Goal: Check status: Check status

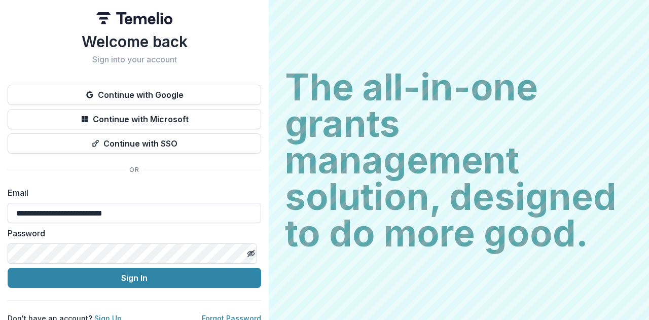
type input "**********"
click at [8, 268] on button "Sign In" at bounding box center [135, 278] width 254 height 20
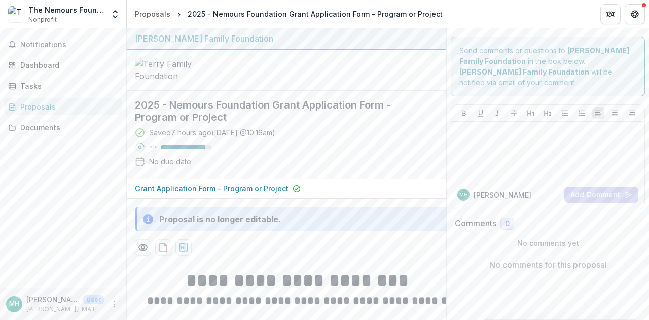
click at [280, 231] on div "Proposal is no longer editable." at bounding box center [297, 219] width 325 height 24
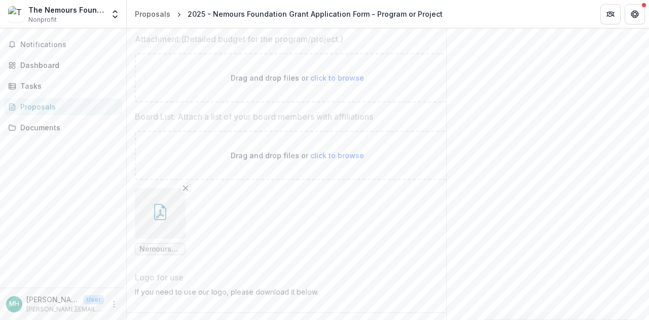
scroll to position [4991, 0]
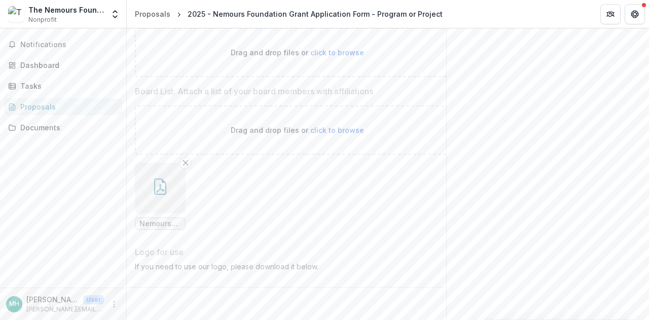
click at [290, 187] on ul "Nemours Board of Directors 2024.pdf" at bounding box center [297, 196] width 325 height 67
click at [47, 124] on div "Documents" at bounding box center [67, 127] width 94 height 11
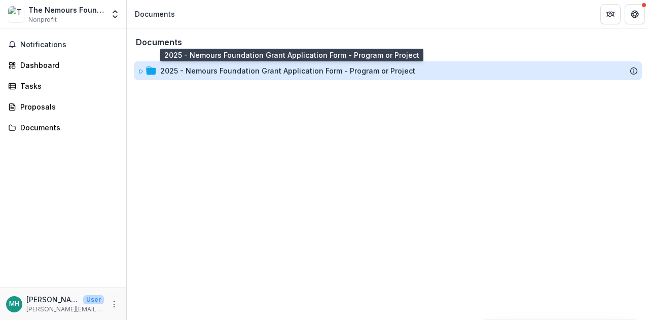
click at [207, 76] on div "2025 - Nemours Foundation Grant Application Form - Program or Project" at bounding box center [287, 70] width 255 height 11
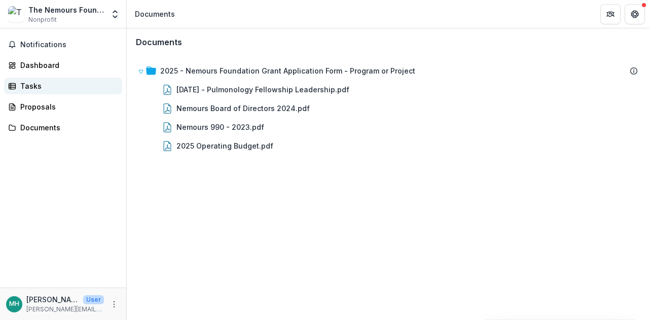
click at [27, 87] on div "Tasks" at bounding box center [67, 86] width 94 height 11
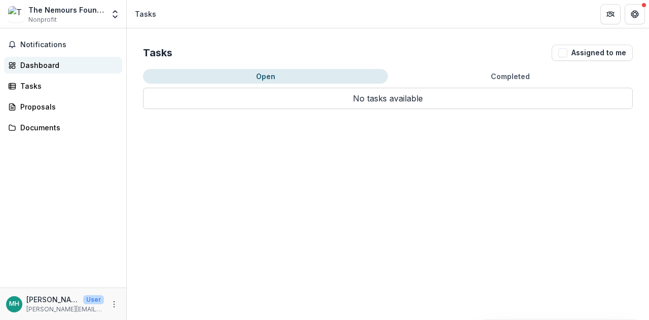
click at [30, 70] on div "Dashboard" at bounding box center [67, 65] width 94 height 11
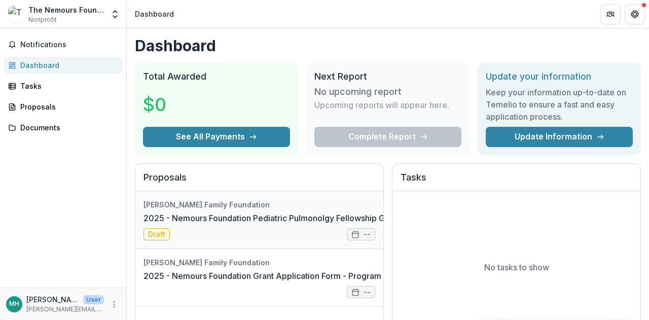
click at [361, 224] on link "2025 - Nemours Foundation Pediatric Pulmonolgy Fellowship Grant Application - E…" at bounding box center [321, 218] width 355 height 12
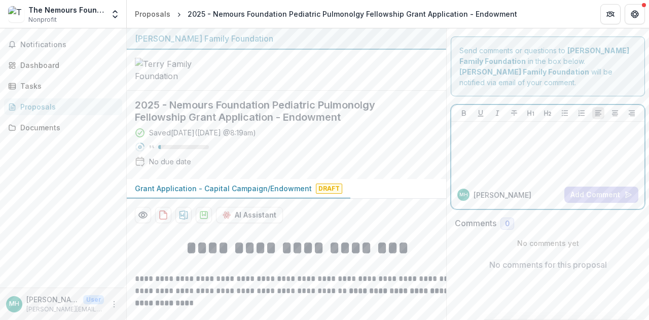
click at [516, 148] on div at bounding box center [548, 151] width 185 height 51
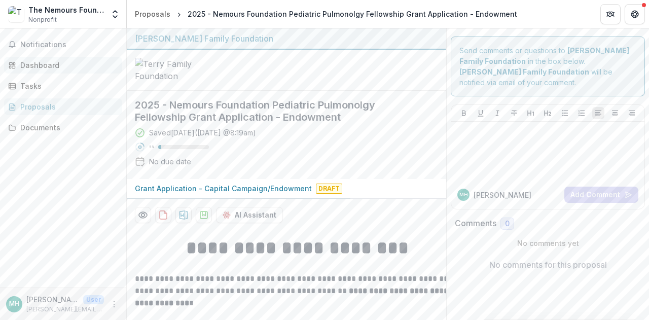
click at [54, 59] on link "Dashboard" at bounding box center [63, 65] width 118 height 17
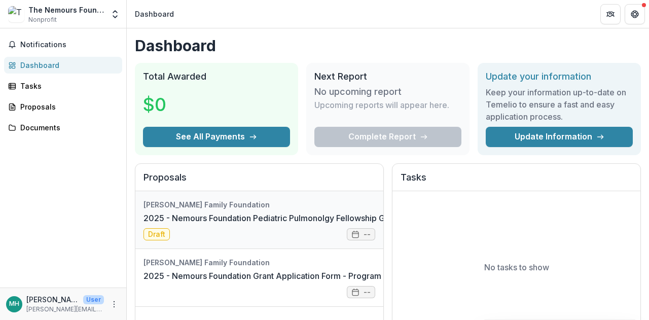
click at [322, 221] on link "2025 - Nemours Foundation Pediatric Pulmonolgy Fellowship Grant Application - E…" at bounding box center [321, 218] width 355 height 12
click at [238, 277] on link "2025 - Nemours Foundation Grant Application Form - Program or Project" at bounding box center [283, 276] width 278 height 12
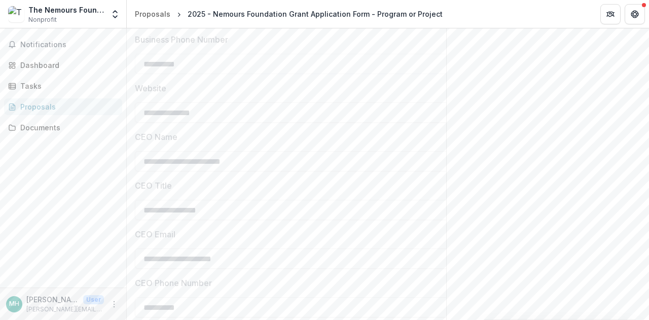
scroll to position [649, 0]
